Goal: Communication & Community: Ask a question

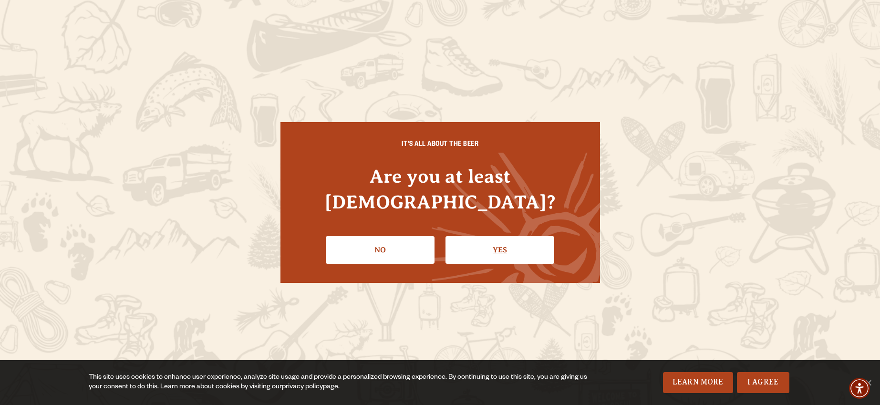
click at [511, 242] on link "Yes" at bounding box center [499, 250] width 109 height 28
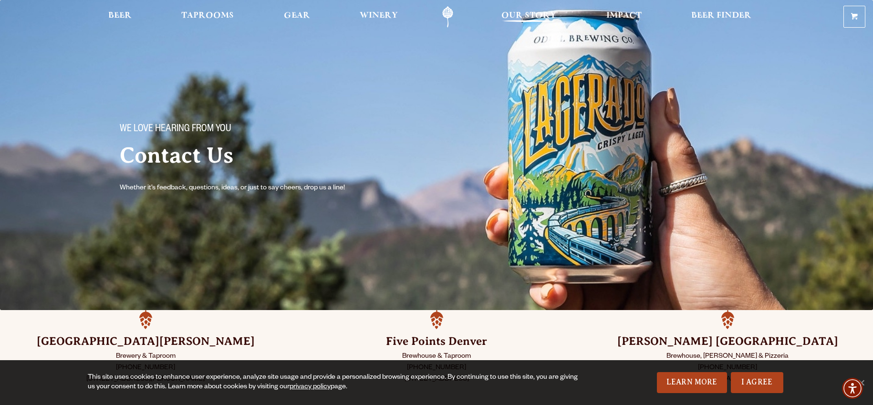
click at [529, 10] on link "Our Story" at bounding box center [528, 16] width 67 height 21
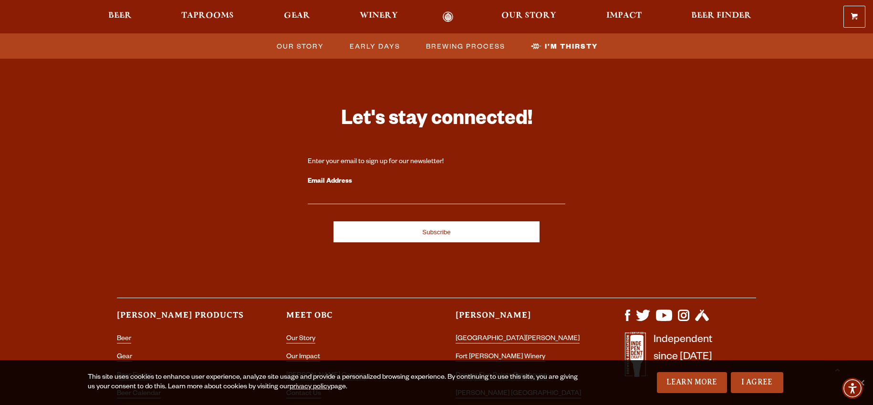
scroll to position [3190, 0]
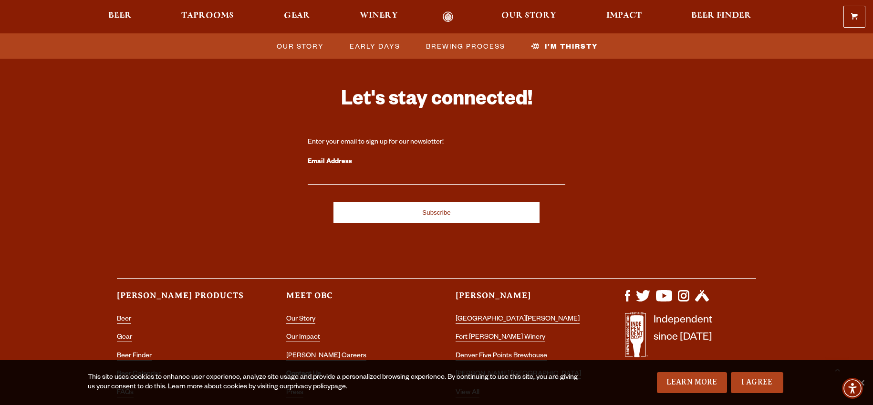
click at [307, 371] on link "Contact Us" at bounding box center [303, 375] width 35 height 9
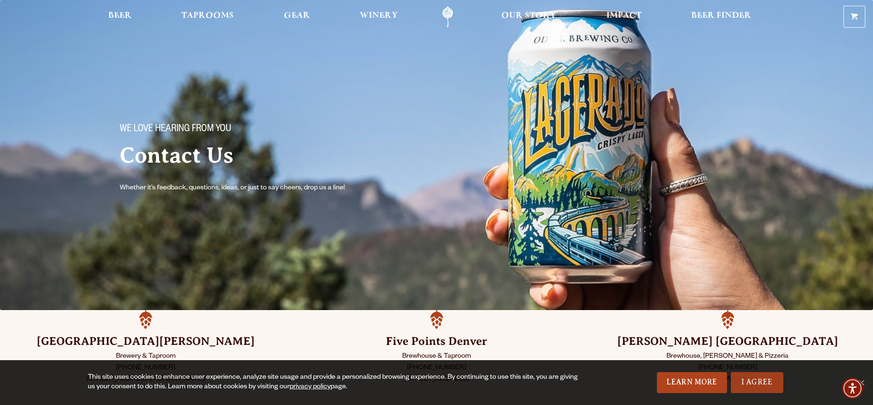
click at [753, 387] on link "I Agree" at bounding box center [757, 382] width 52 height 21
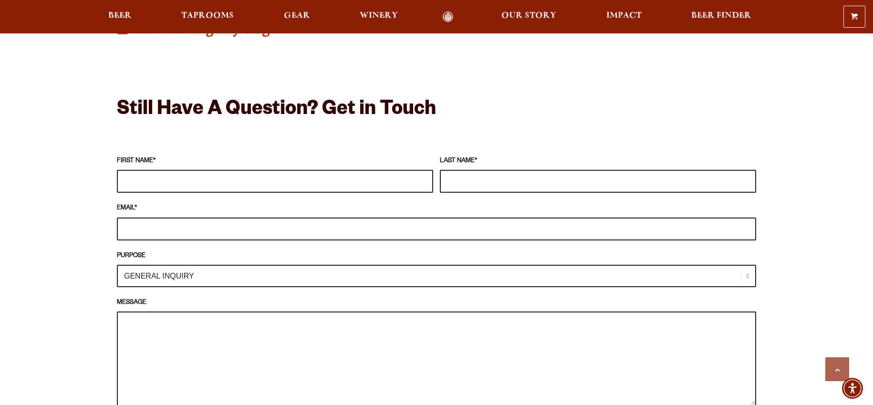
scroll to position [785, 0]
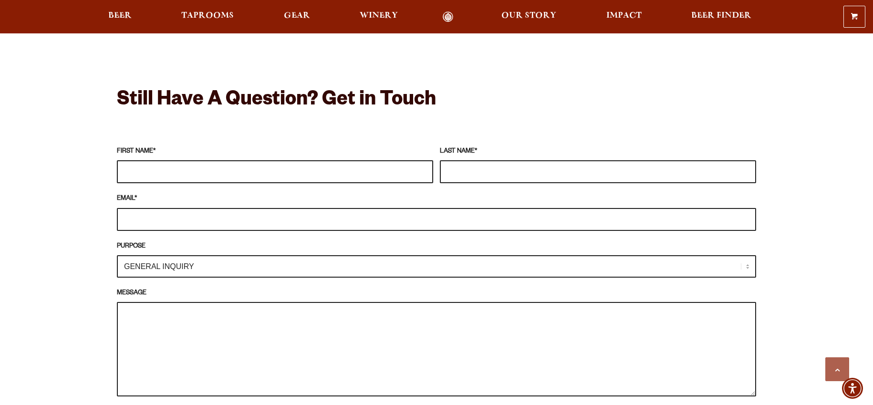
click at [256, 175] on input "FIRST NAME *" at bounding box center [275, 171] width 316 height 23
type input "[PERSON_NAME]"
type input "[EMAIL_ADDRESS][DOMAIN_NAME]"
click at [241, 269] on select "GENERAL INQUIRY TAPROOM / BREWERY WINERY BOOK A TOUR MEDIA INQUIRY GEAR SHOP [P…" at bounding box center [436, 266] width 639 height 22
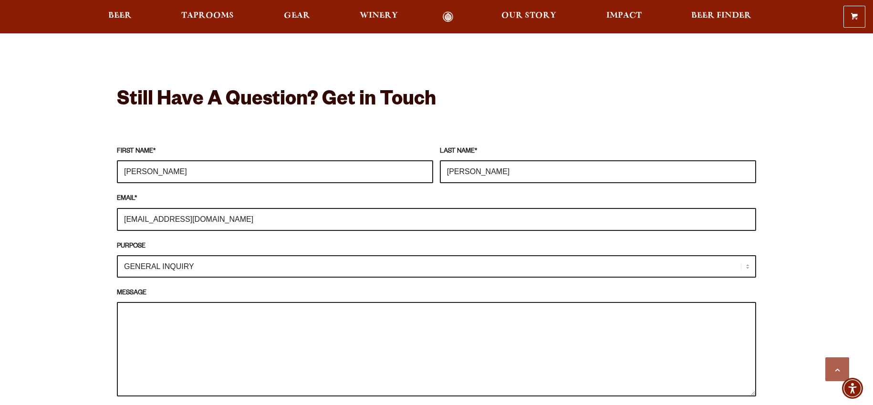
click at [117, 255] on select "GENERAL INQUIRY TAPROOM / BREWERY WINERY BOOK A TOUR MEDIA INQUIRY GEAR SHOP [P…" at bounding box center [436, 266] width 639 height 22
click at [226, 323] on textarea "MESSAGE" at bounding box center [436, 349] width 639 height 94
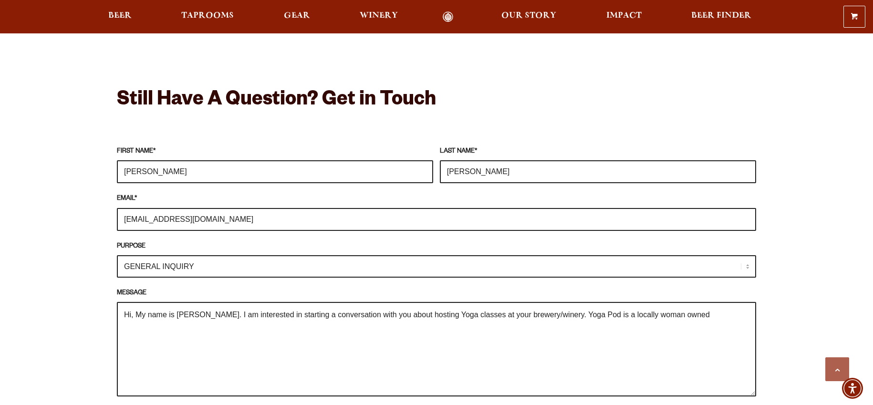
click at [719, 316] on textarea "Hi, My name is [PERSON_NAME]. I am interested in starting a conversation with y…" at bounding box center [436, 349] width 639 height 94
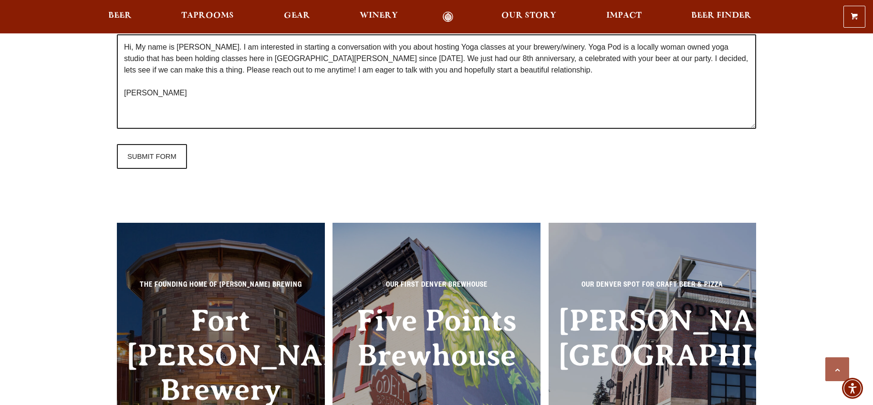
scroll to position [1054, 0]
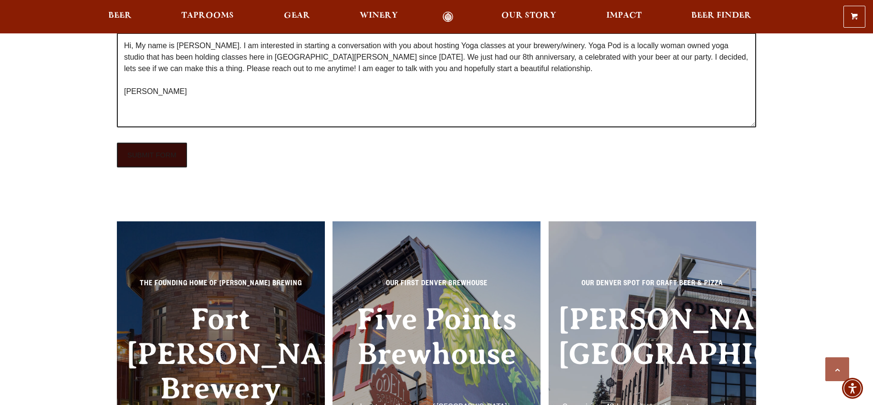
type textarea "Hi, My name is [PERSON_NAME]. I am interested in starting a conversation with y…"
click at [176, 154] on input "SUBMIT FORM" at bounding box center [152, 155] width 70 height 25
type input "Sending"
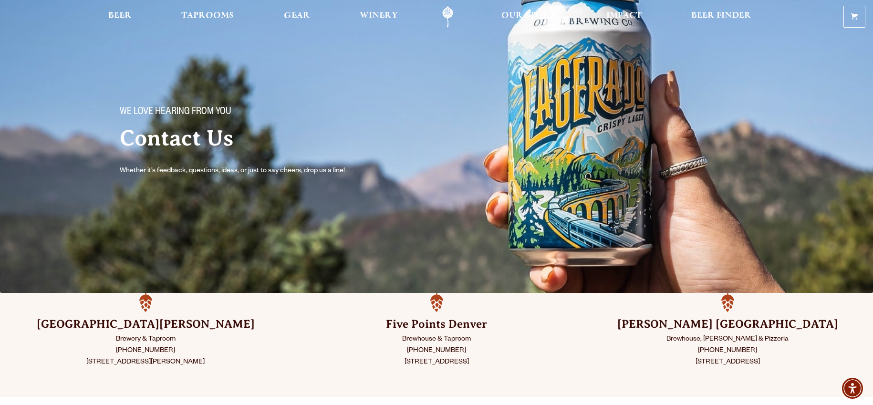
scroll to position [0, 0]
